Goal: Navigation & Orientation: Find specific page/section

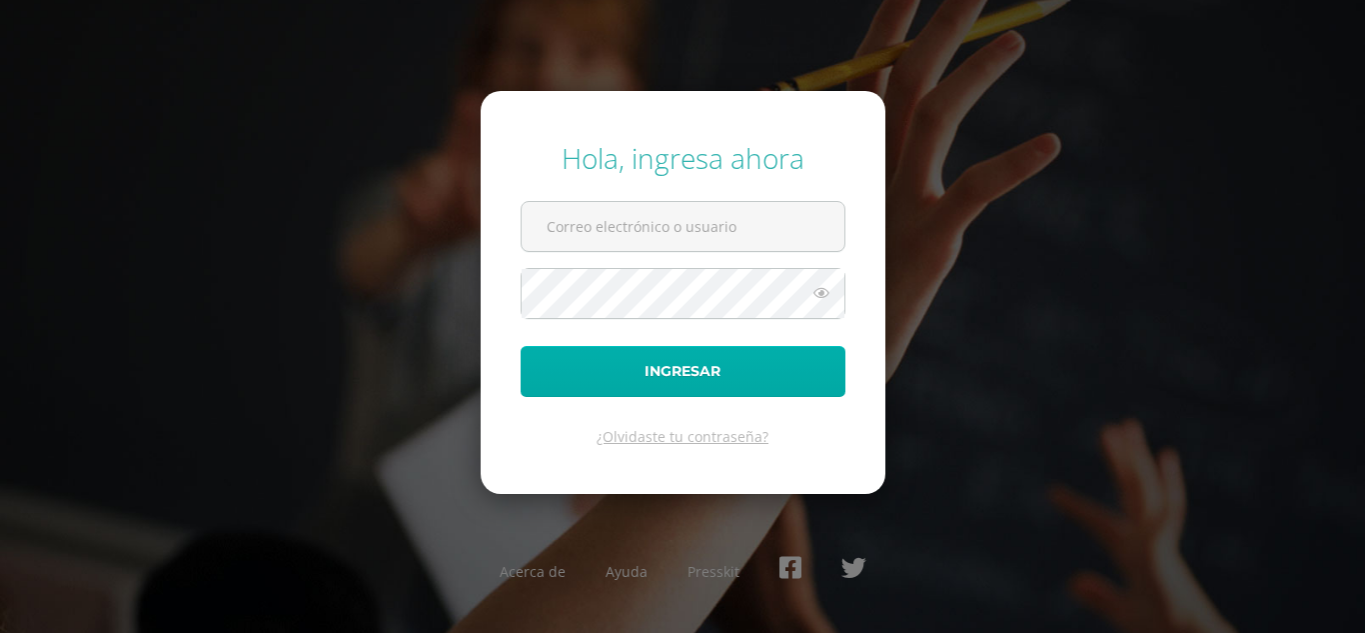
type input "[EMAIL_ADDRESS][DOMAIN_NAME]"
click at [681, 379] on button "Ingresar" at bounding box center [683, 371] width 325 height 51
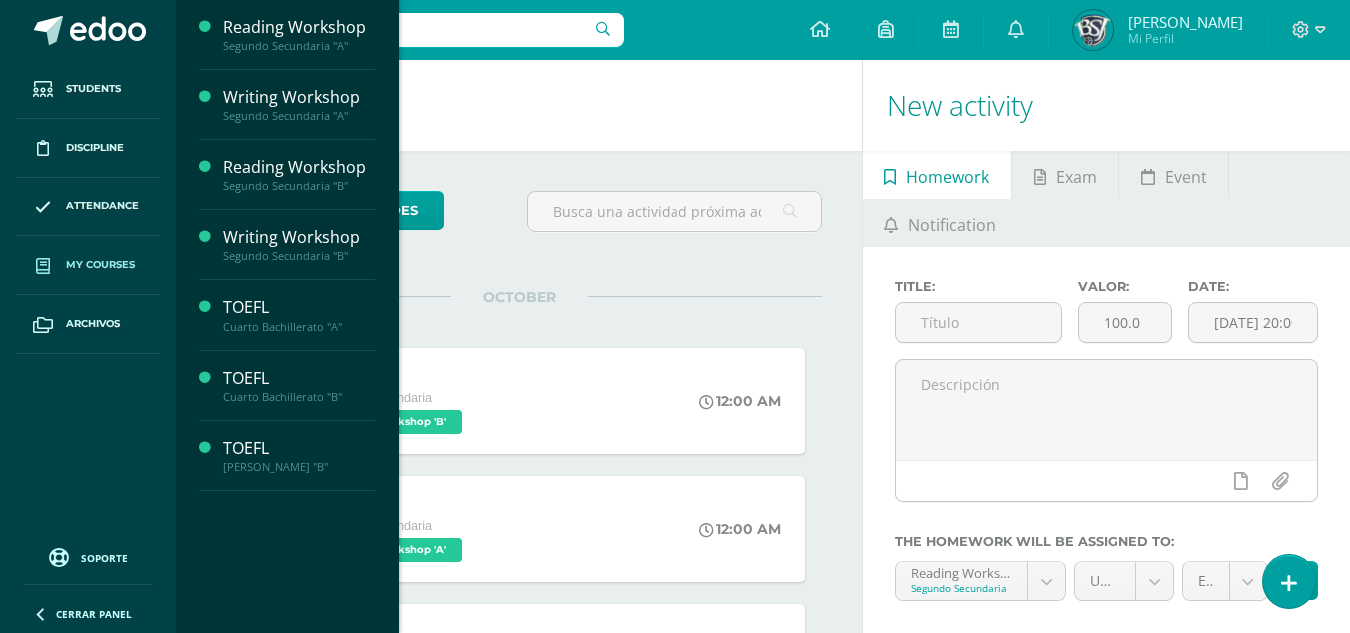
click at [80, 271] on span "My courses" at bounding box center [100, 265] width 69 height 16
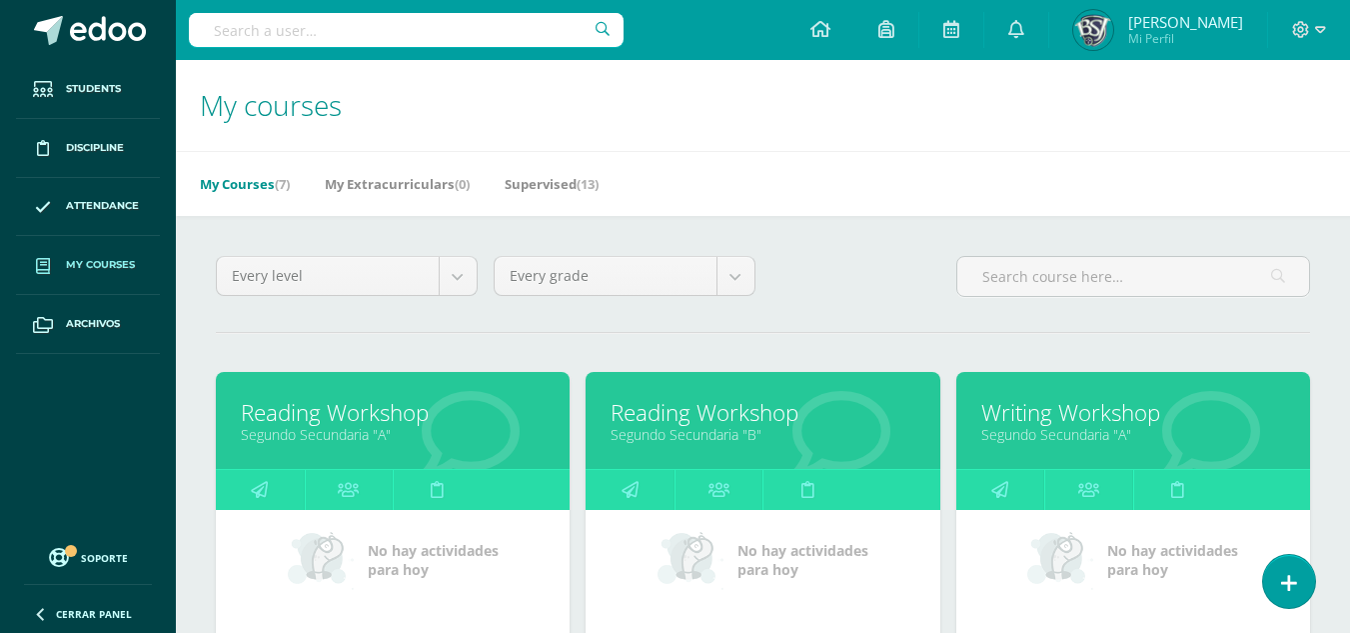
click at [488, 110] on h1 "My courses" at bounding box center [763, 105] width 1126 height 91
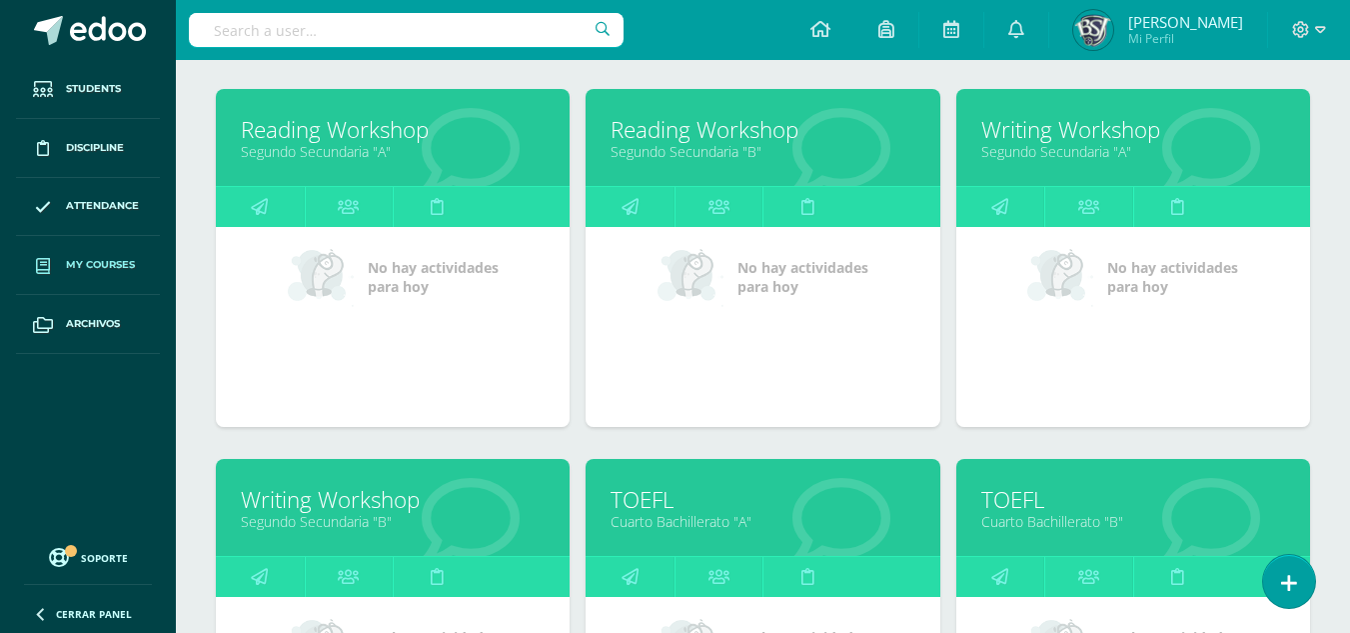
scroll to position [282, 0]
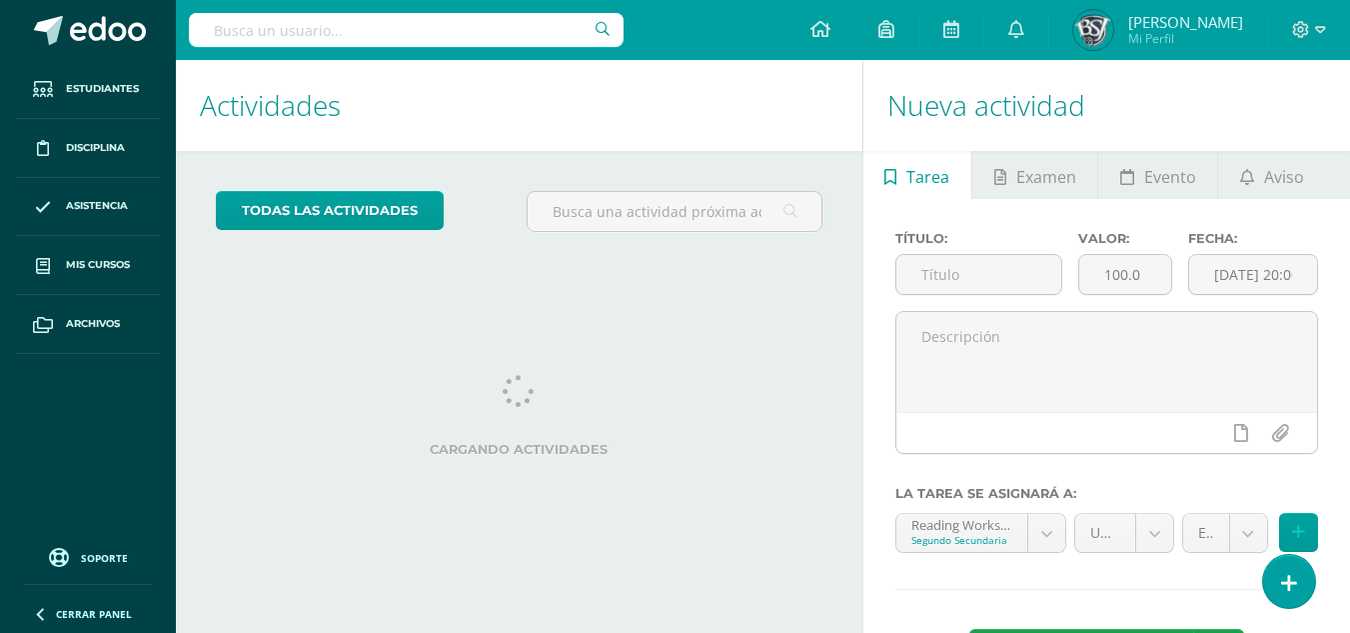
drag, startPoint x: 0, startPoint y: 0, endPoint x: 451, endPoint y: 404, distance: 605.1
click at [451, 404] on div "Cargando actividades" at bounding box center [519, 420] width 607 height 90
